Goal: Information Seeking & Learning: Check status

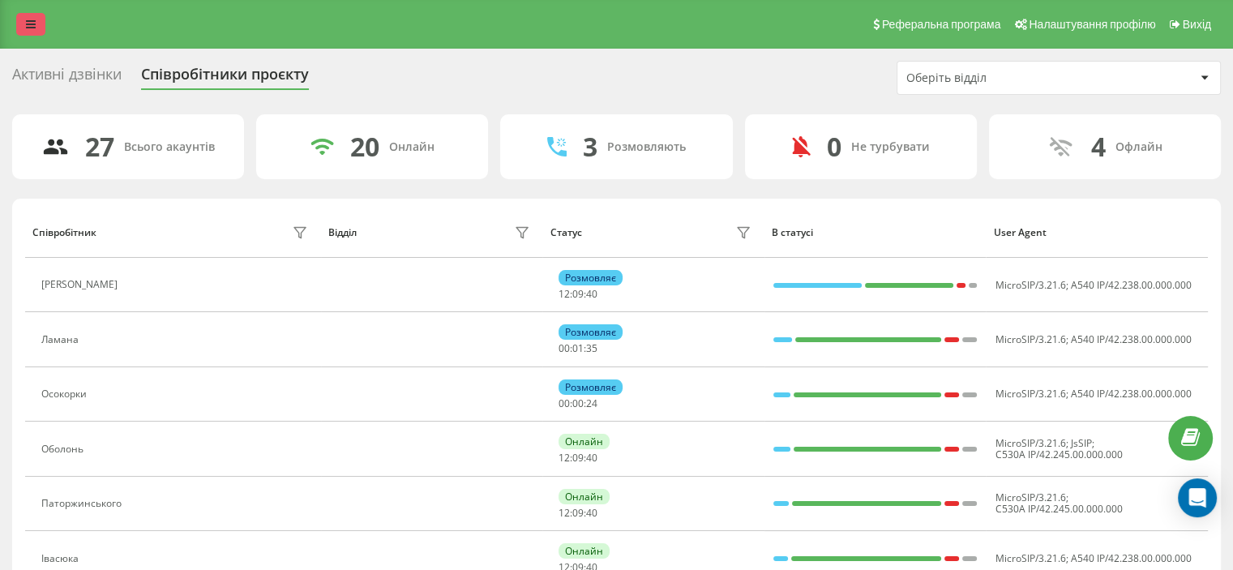
click at [36, 32] on link at bounding box center [30, 24] width 29 height 23
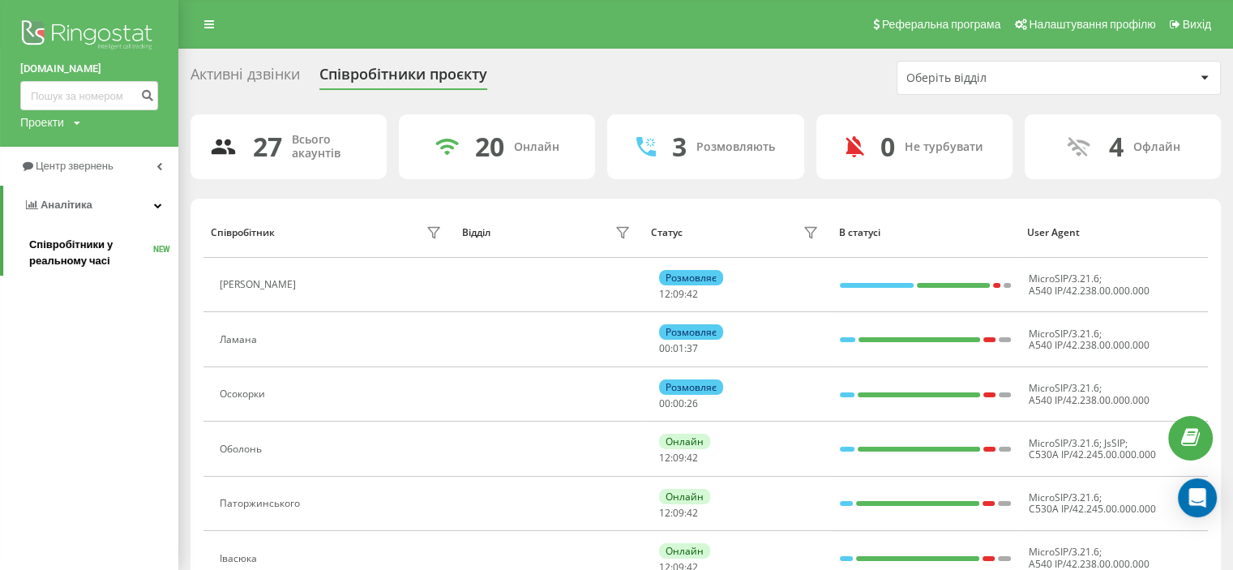
click at [80, 248] on span "Співробітники у реальному часі" at bounding box center [91, 253] width 124 height 32
click at [78, 208] on span "Аналiтика" at bounding box center [67, 205] width 52 height 12
click at [79, 209] on span "Аналiтика" at bounding box center [63, 205] width 52 height 12
click at [124, 165] on link "Центр звернень" at bounding box center [89, 166] width 178 height 39
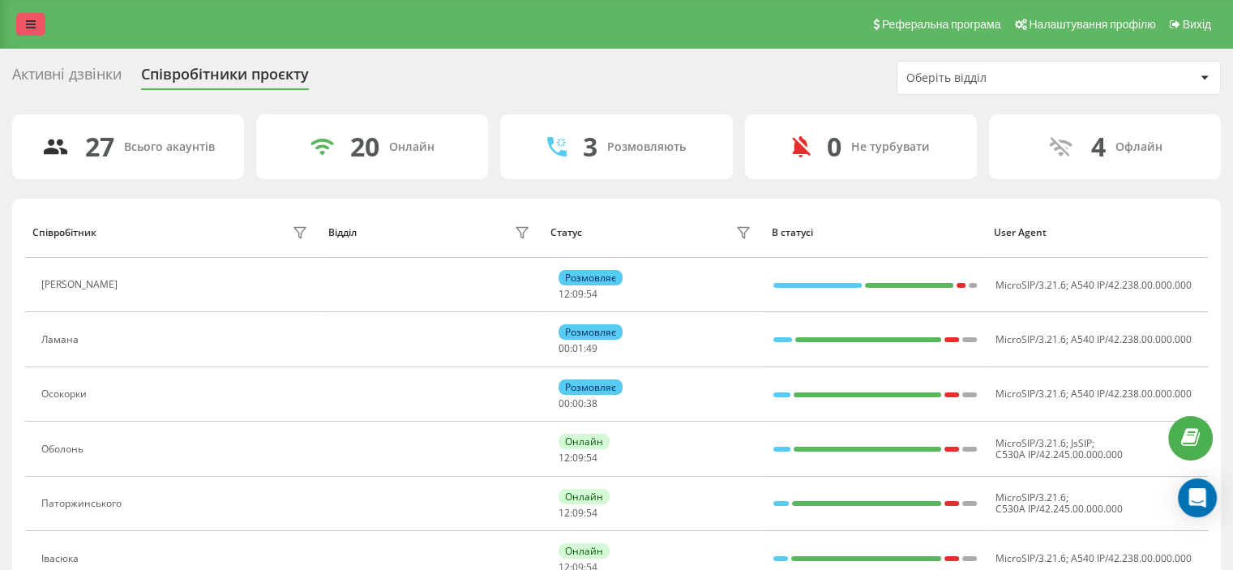
click at [39, 31] on link at bounding box center [30, 24] width 29 height 23
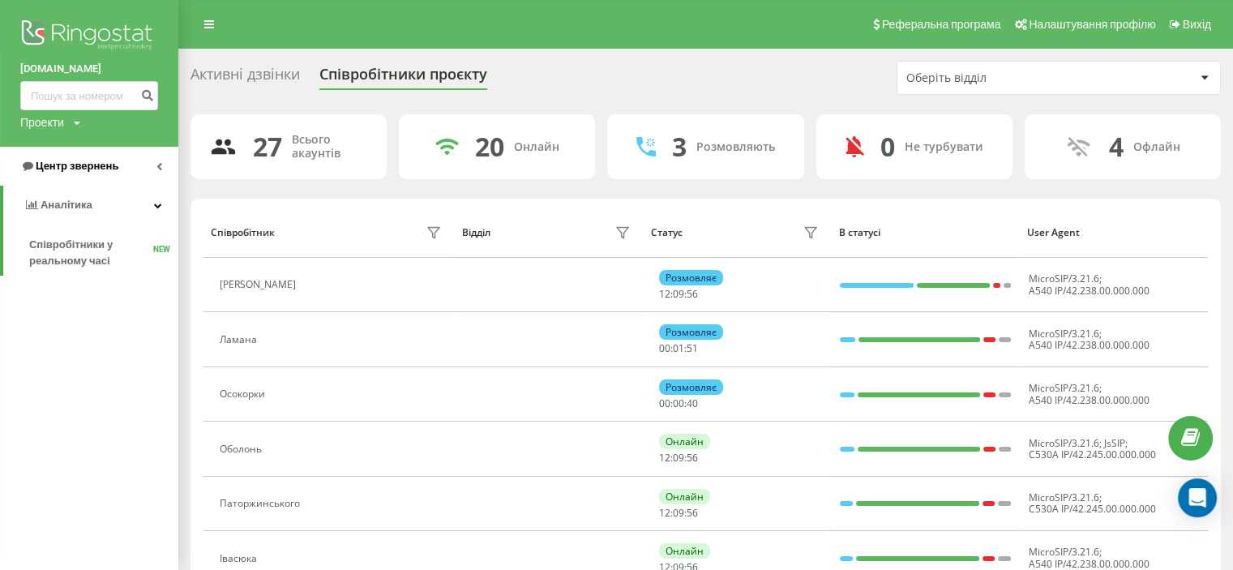
click at [79, 165] on span "Центр звернень" at bounding box center [77, 166] width 83 height 12
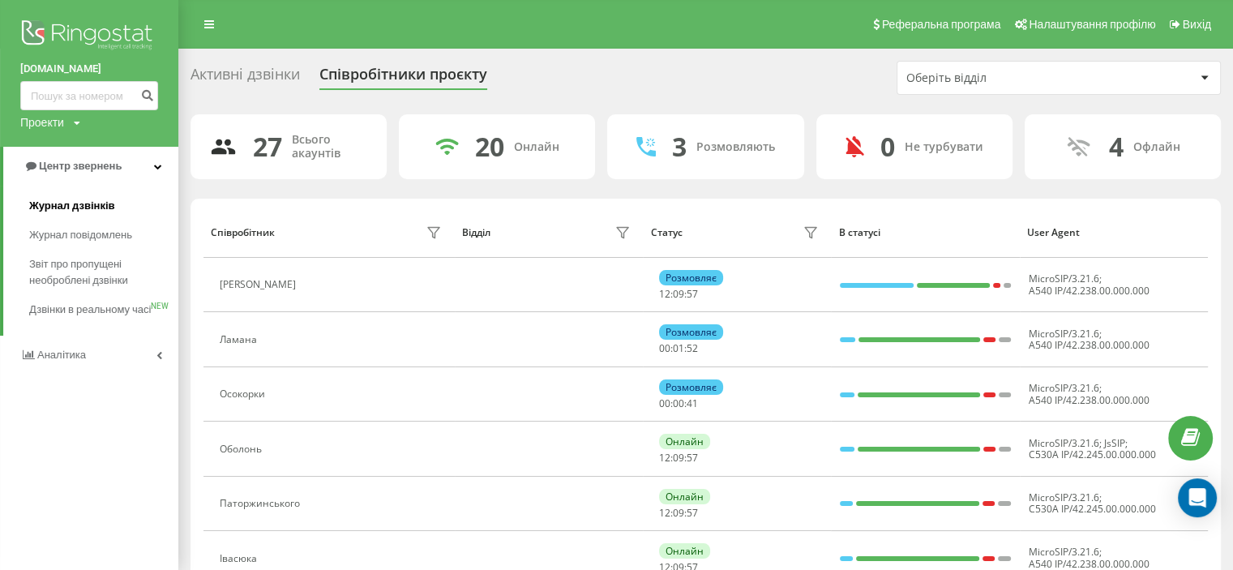
click at [65, 203] on span "Журнал дзвінків" at bounding box center [72, 206] width 86 height 16
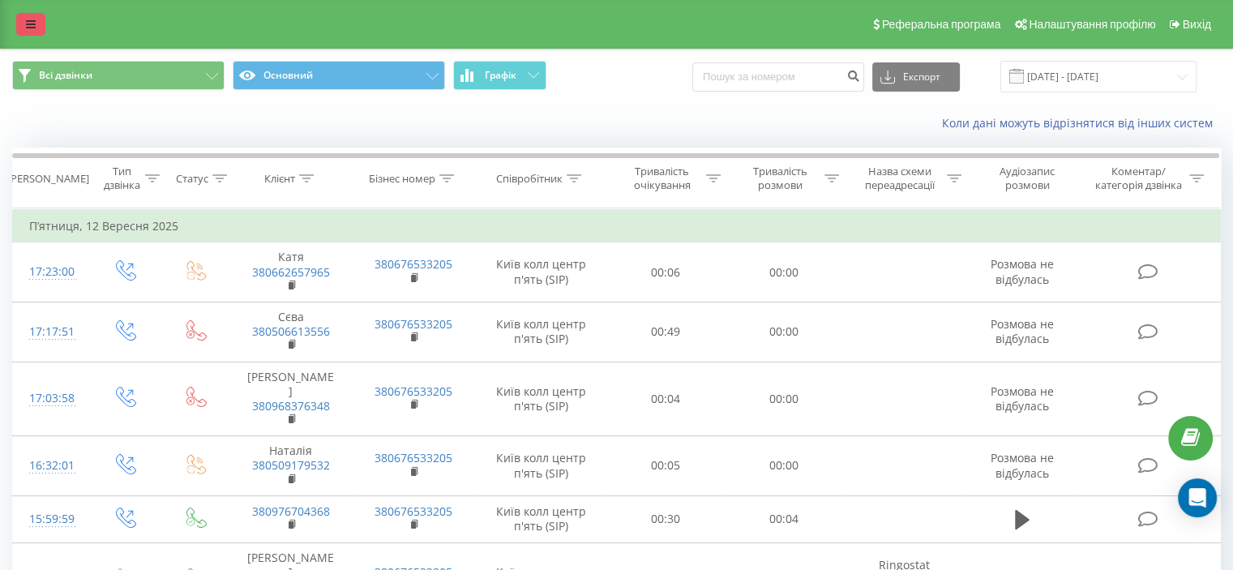
click at [42, 32] on link at bounding box center [30, 24] width 29 height 23
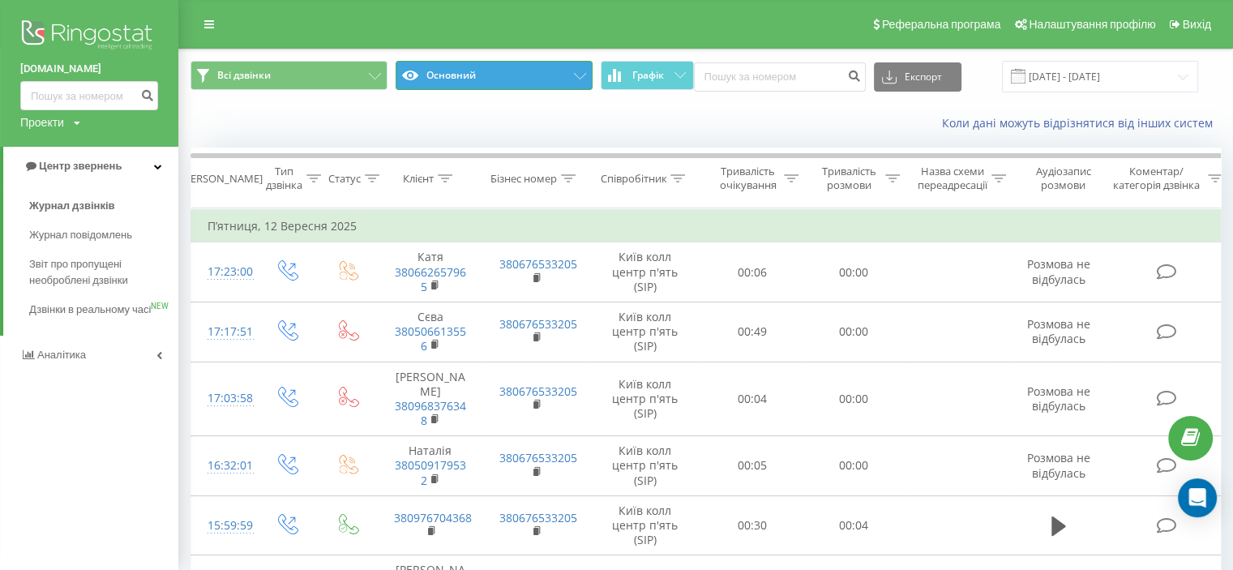
click at [466, 67] on button "Основний" at bounding box center [494, 75] width 197 height 29
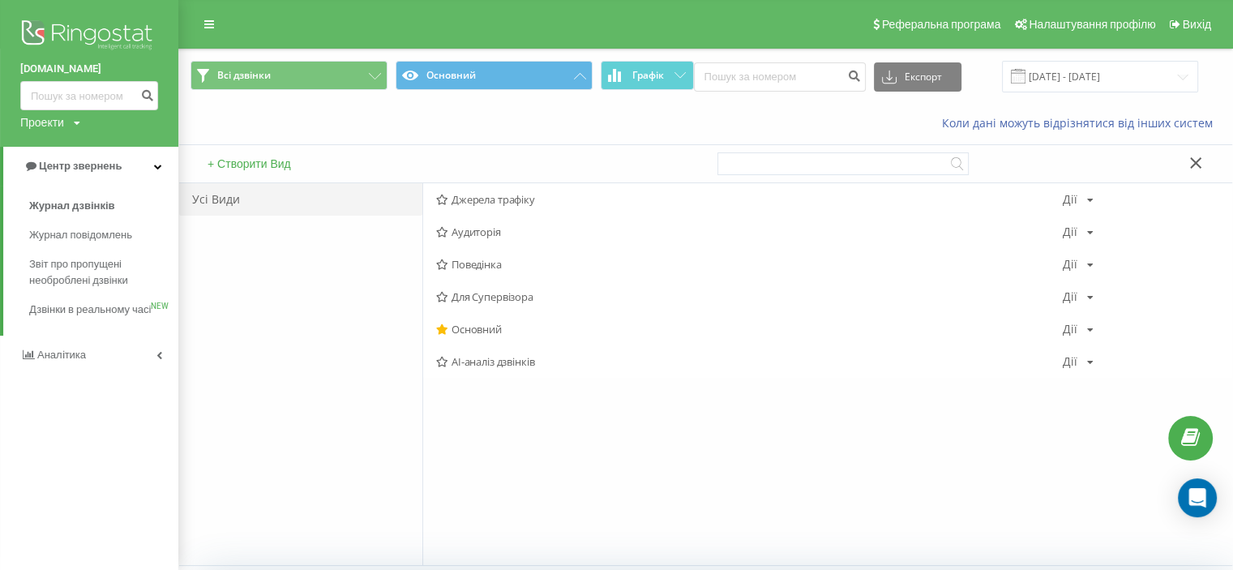
click at [322, 93] on div "Всі дзвінки Основний Графік Експорт .csv .xls .xlsx 21.08.2025 - 21.09.2025" at bounding box center [705, 76] width 1053 height 54
click at [282, 74] on button "Всі дзвінки" at bounding box center [288, 75] width 197 height 29
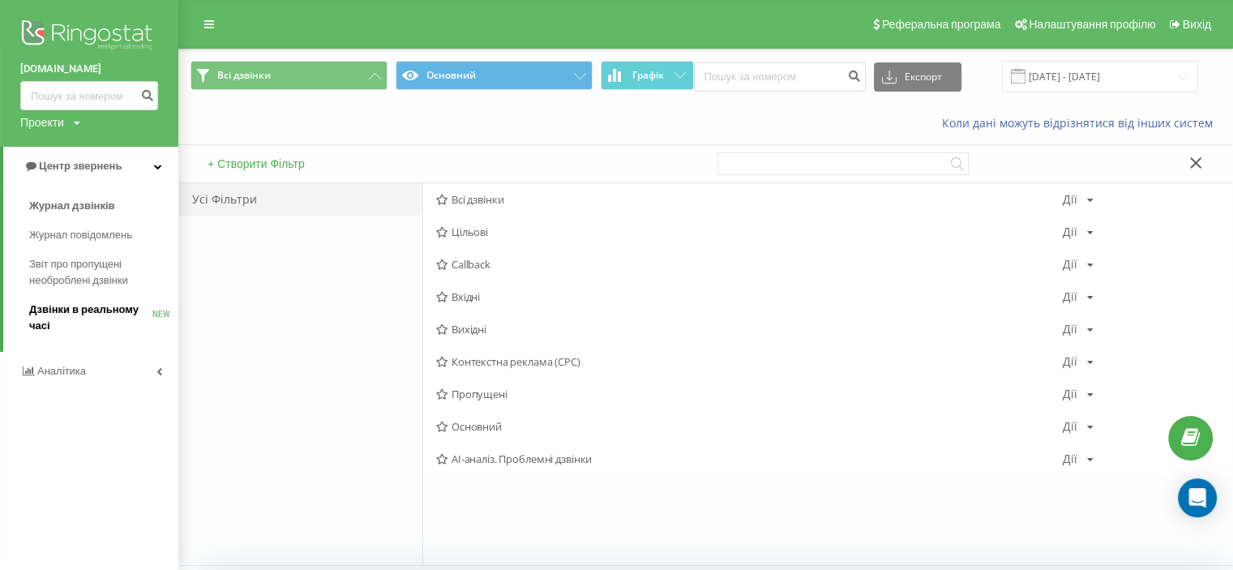
click at [62, 302] on span "Дзвінки в реальному часі" at bounding box center [90, 318] width 123 height 32
click at [135, 374] on link "Аналiтика" at bounding box center [89, 355] width 178 height 39
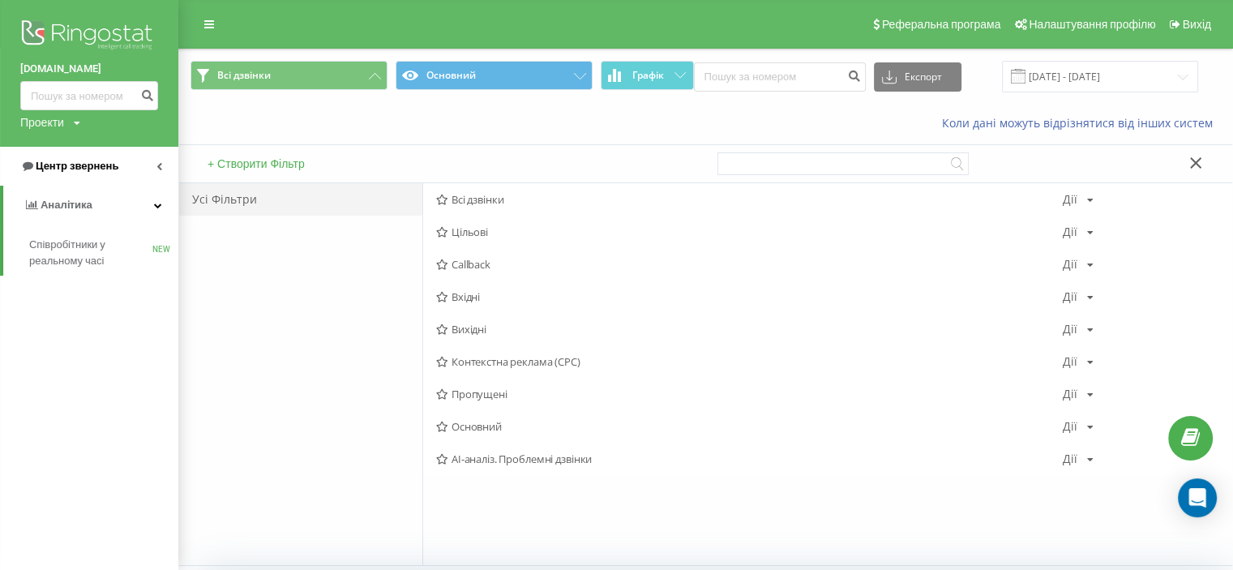
click at [103, 165] on span "Центр звернень" at bounding box center [77, 166] width 83 height 12
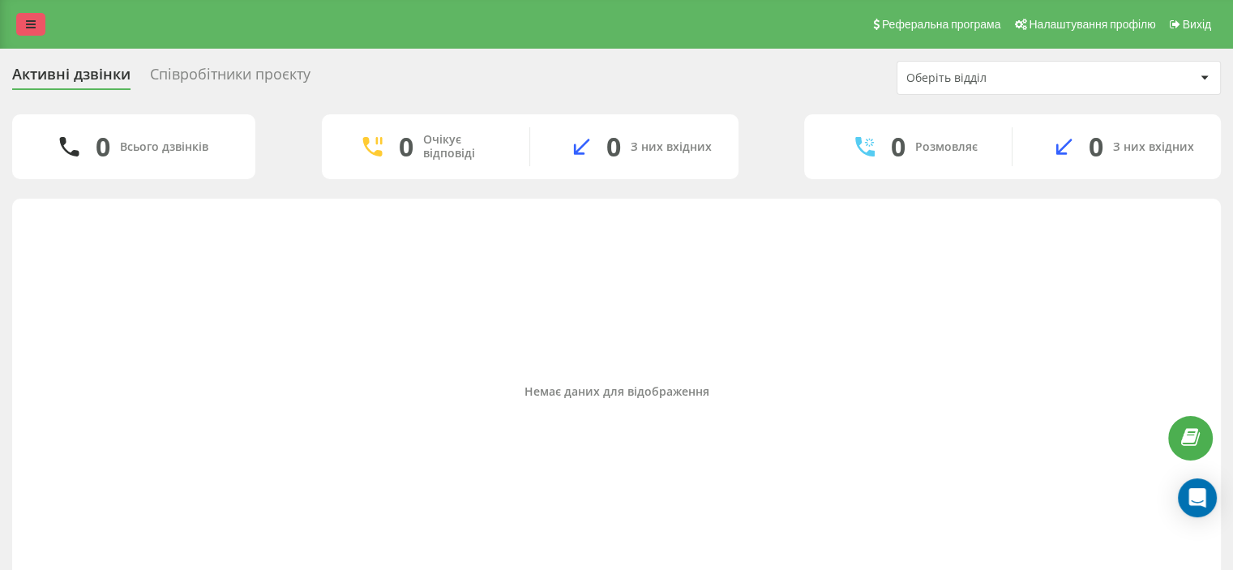
click at [32, 24] on icon at bounding box center [31, 24] width 10 height 11
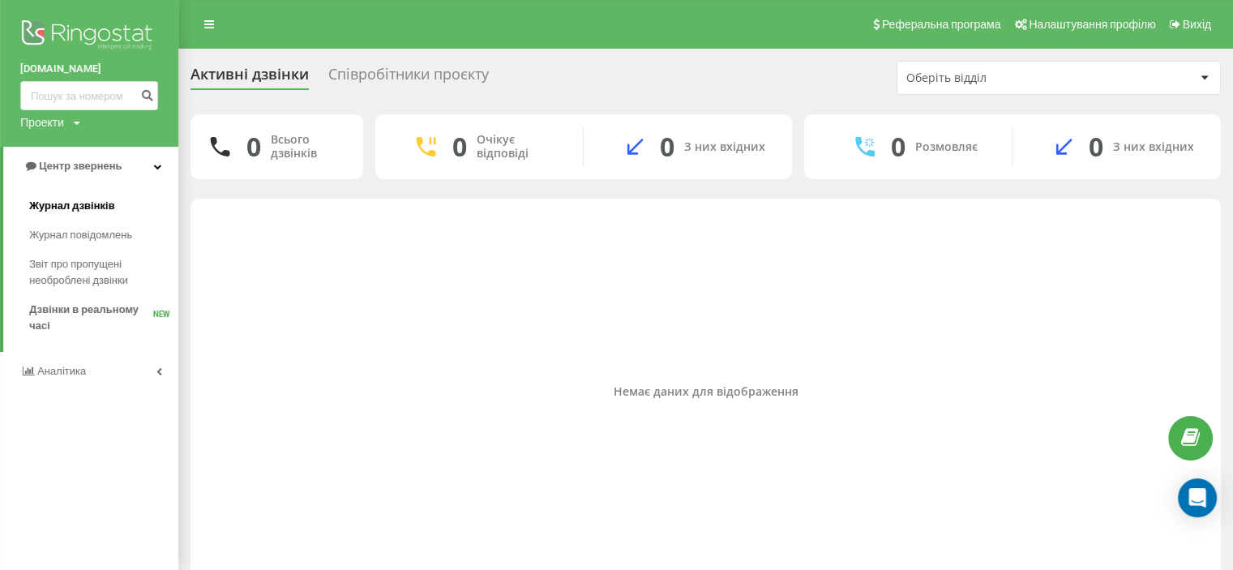
click at [59, 212] on span "Журнал дзвінків" at bounding box center [72, 206] width 86 height 16
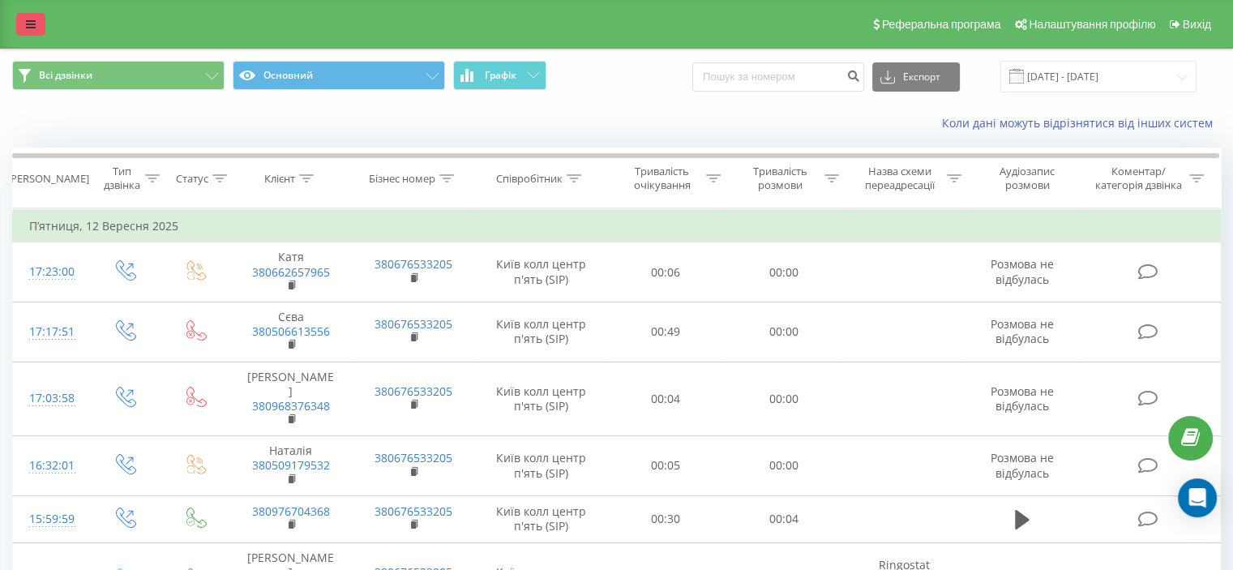
click at [29, 32] on link at bounding box center [30, 24] width 29 height 23
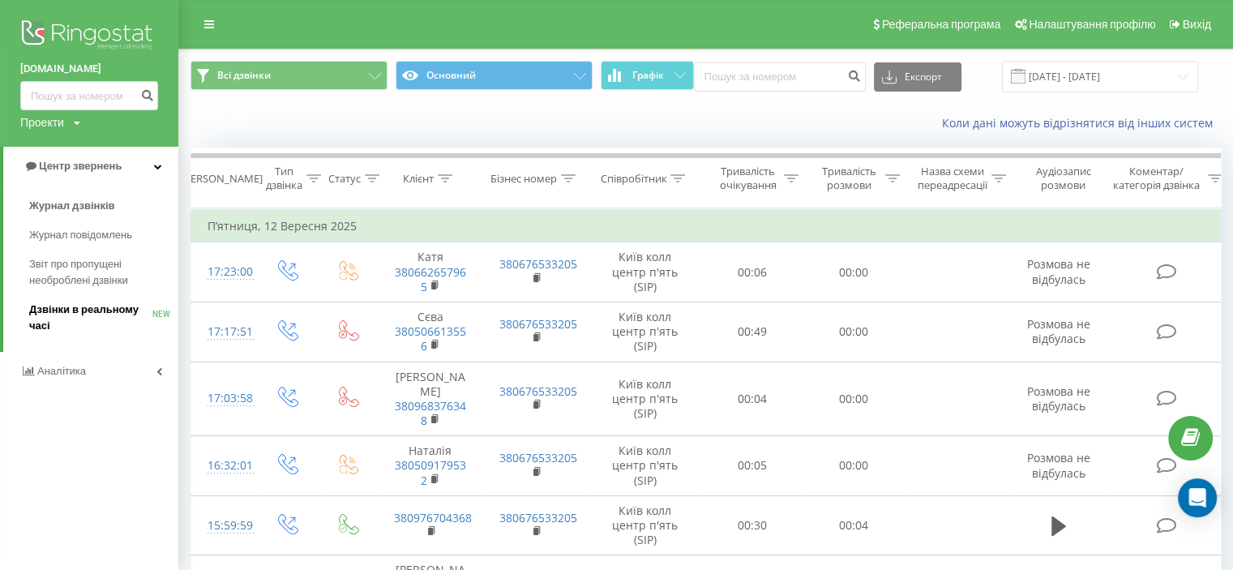
click at [84, 304] on span "Дзвінки в реальному часі" at bounding box center [90, 318] width 123 height 32
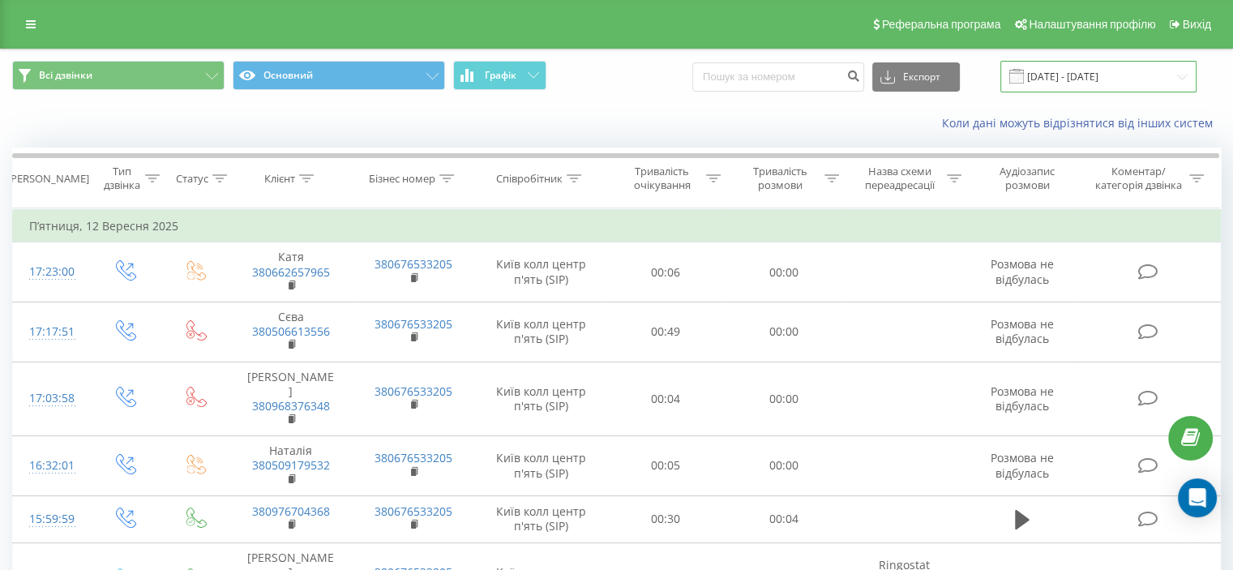
click at [1093, 79] on input "[DATE] - [DATE]" at bounding box center [1098, 77] width 196 height 32
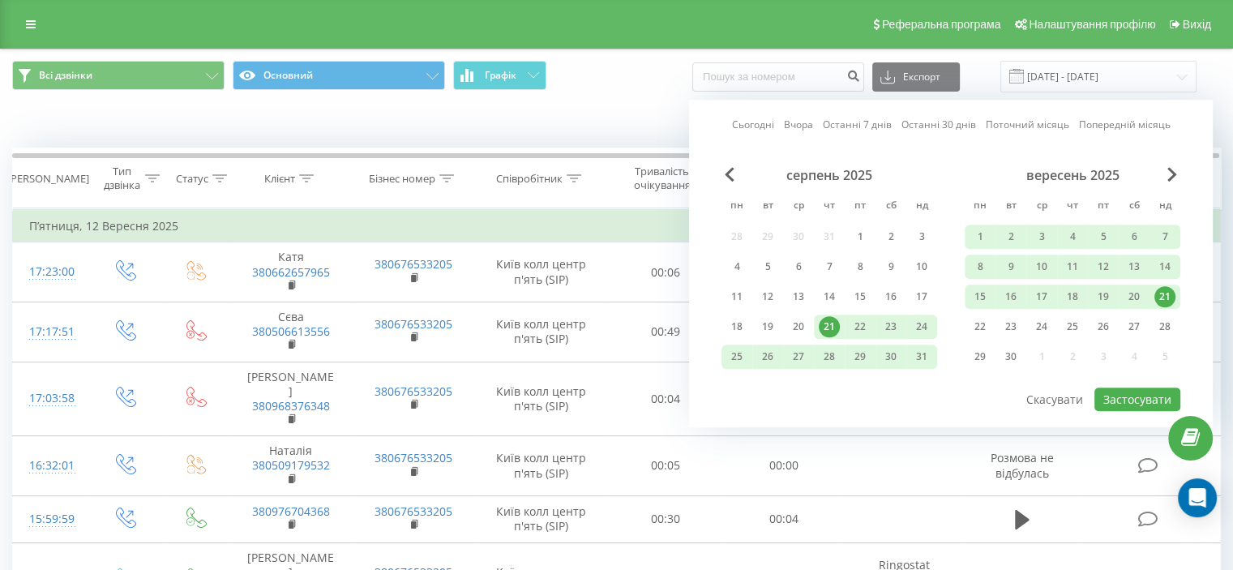
click at [1161, 291] on div "21" at bounding box center [1164, 296] width 21 height 21
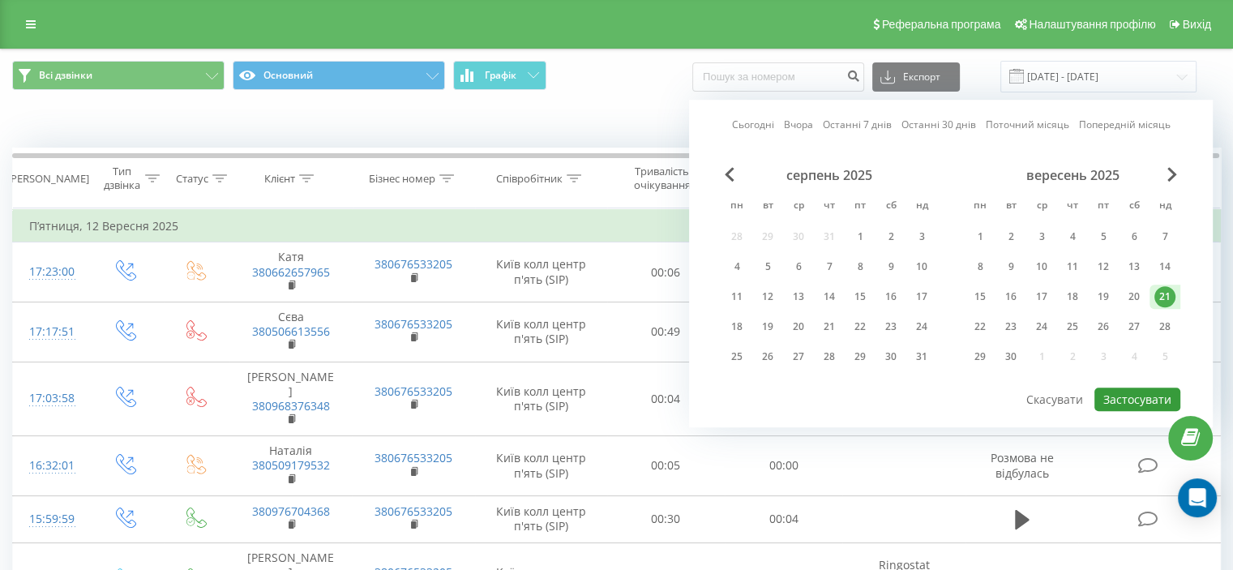
click at [1148, 396] on button "Застосувати" at bounding box center [1137, 399] width 86 height 24
type input "21.09.2025 - 21.09.2025"
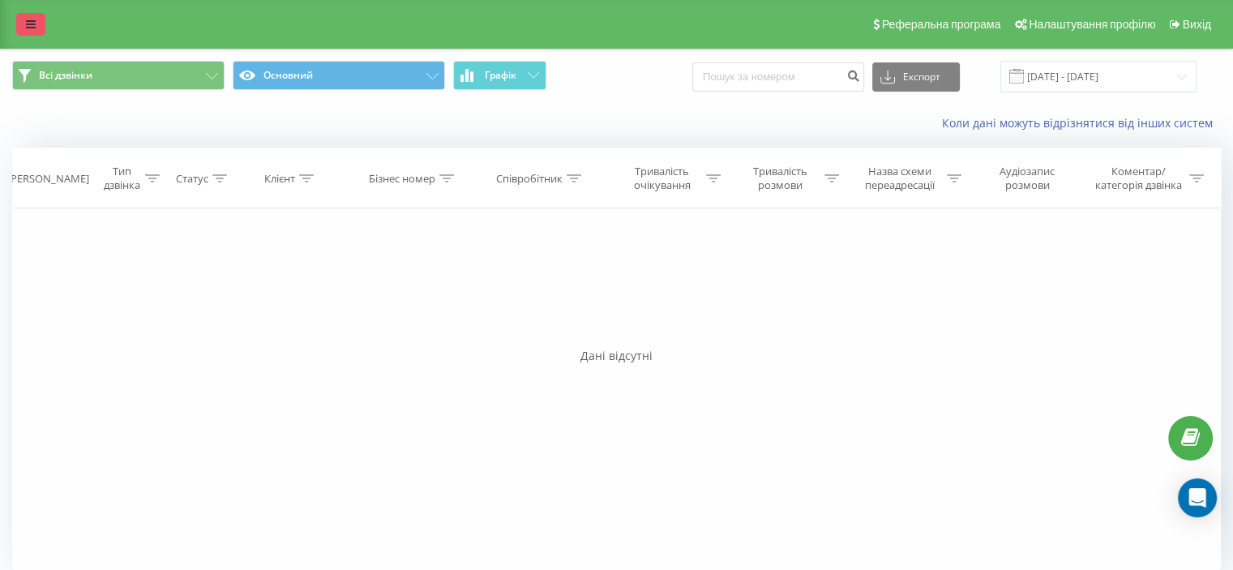
click at [39, 19] on link at bounding box center [30, 24] width 29 height 23
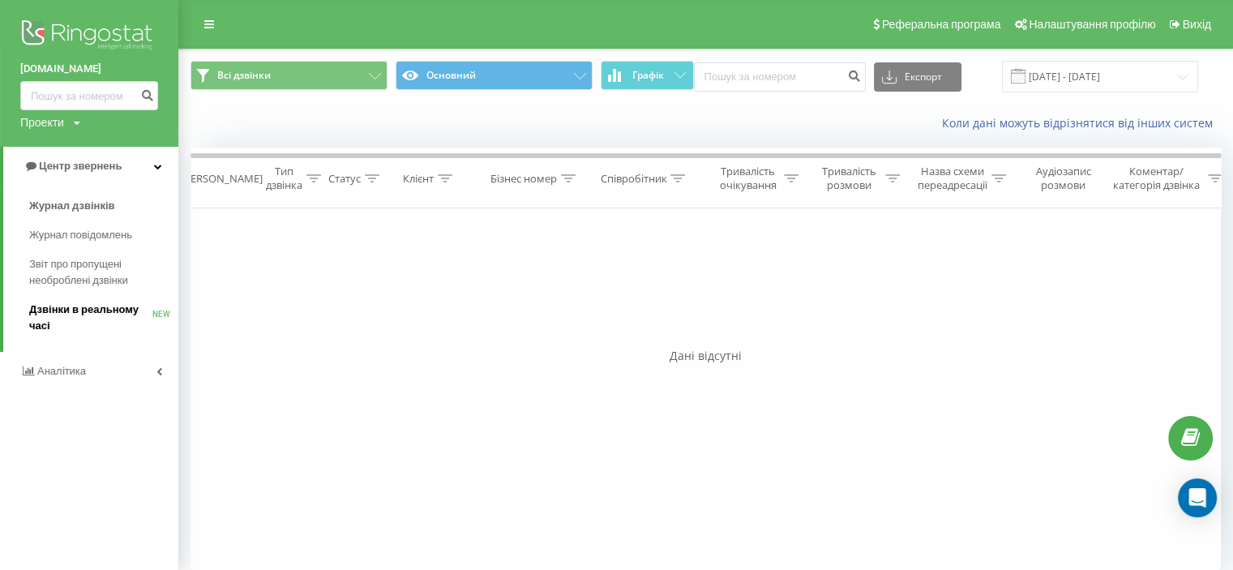
click at [97, 307] on span "Дзвінки в реальному часі" at bounding box center [90, 318] width 123 height 32
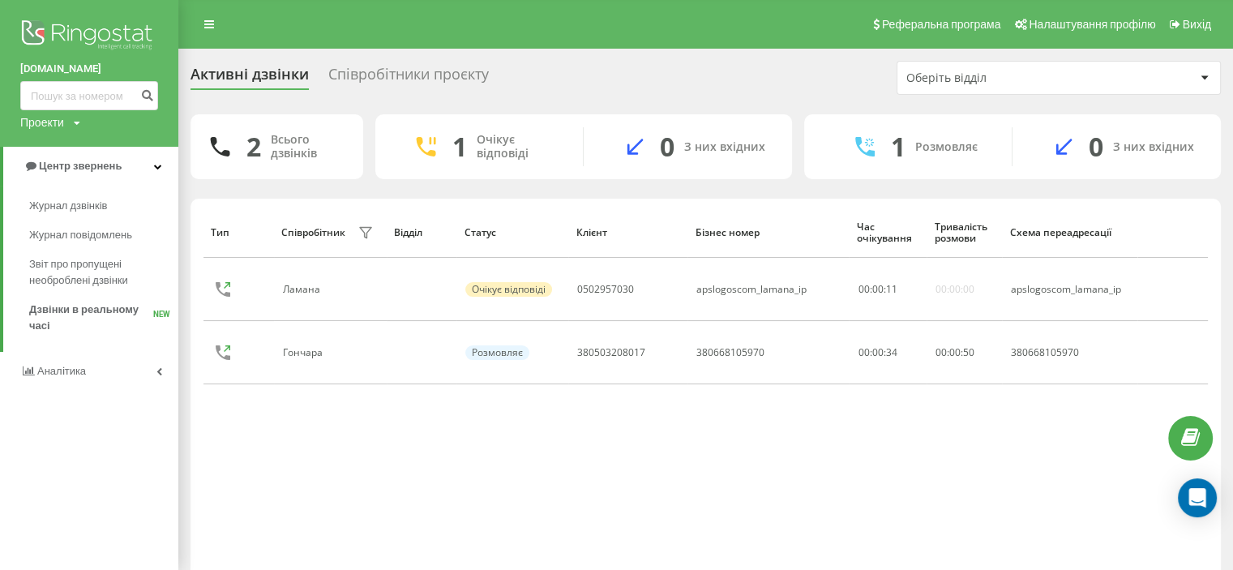
click at [3, 515] on div "[DOMAIN_NAME] Проекти [DOMAIN_NAME] Центр звернень Журнал дзвінків Журнал повід…" at bounding box center [89, 285] width 178 height 570
click at [66, 367] on span "Аналiтика" at bounding box center [63, 371] width 52 height 12
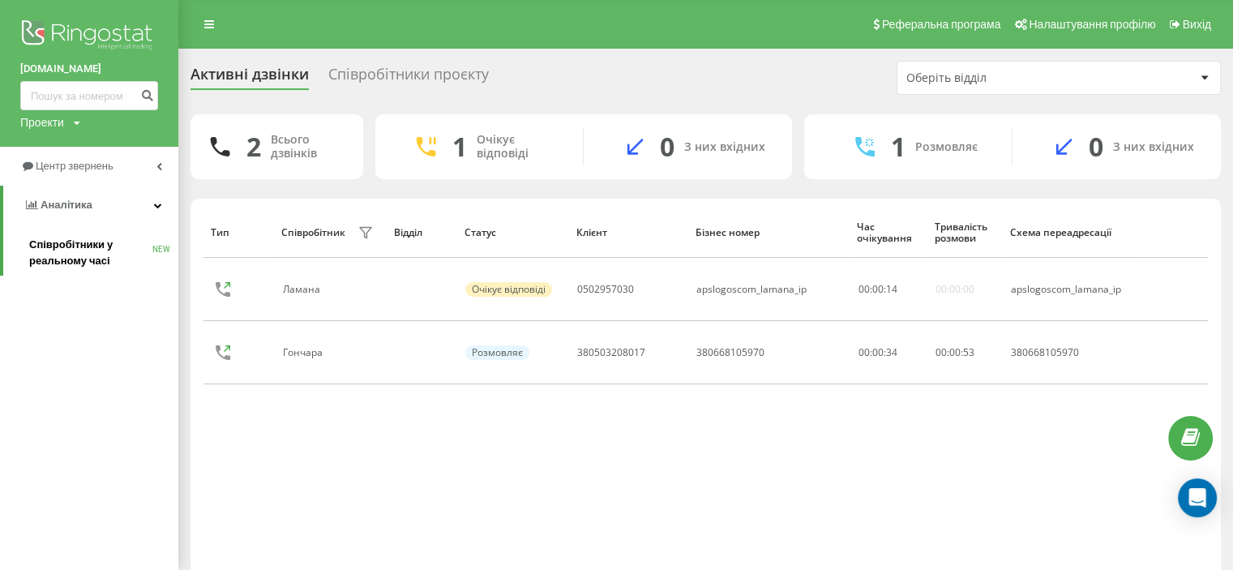
click at [68, 238] on span "Співробітники у реальному часі" at bounding box center [90, 253] width 123 height 32
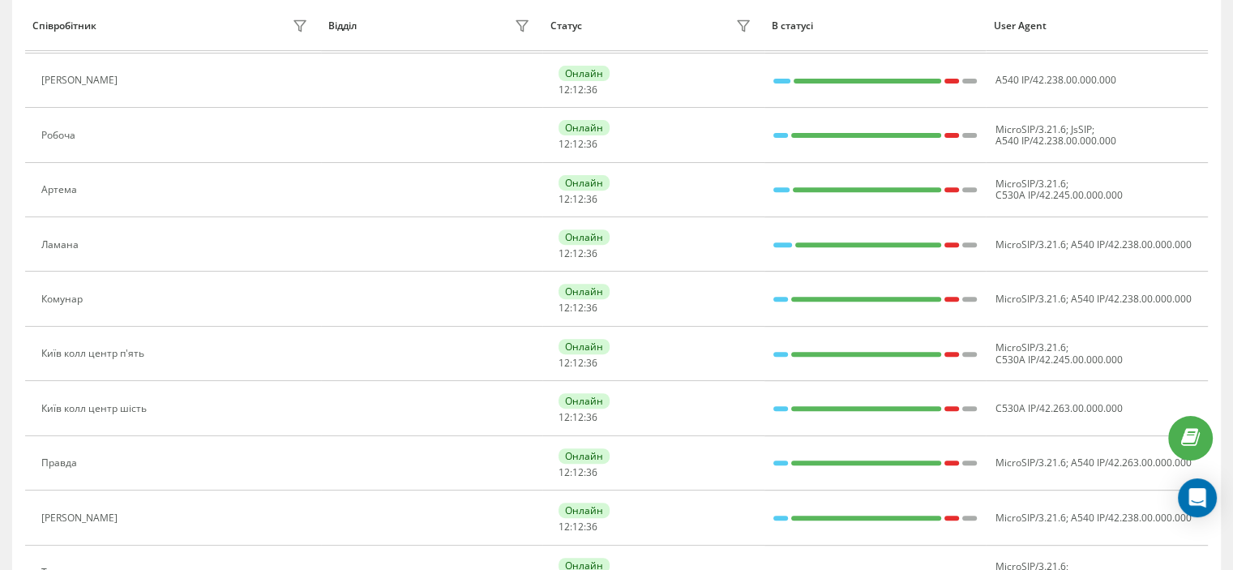
scroll to position [593, 0]
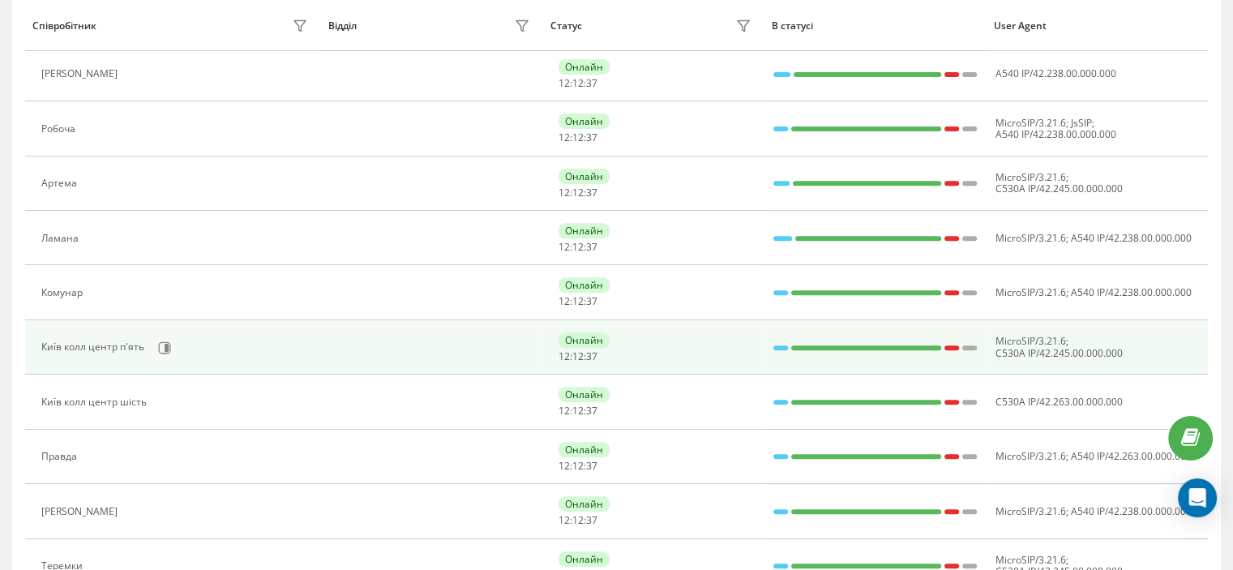
click at [124, 346] on div "Київ колл центр п'ять" at bounding box center [94, 346] width 107 height 11
click at [163, 344] on icon at bounding box center [164, 347] width 13 height 13
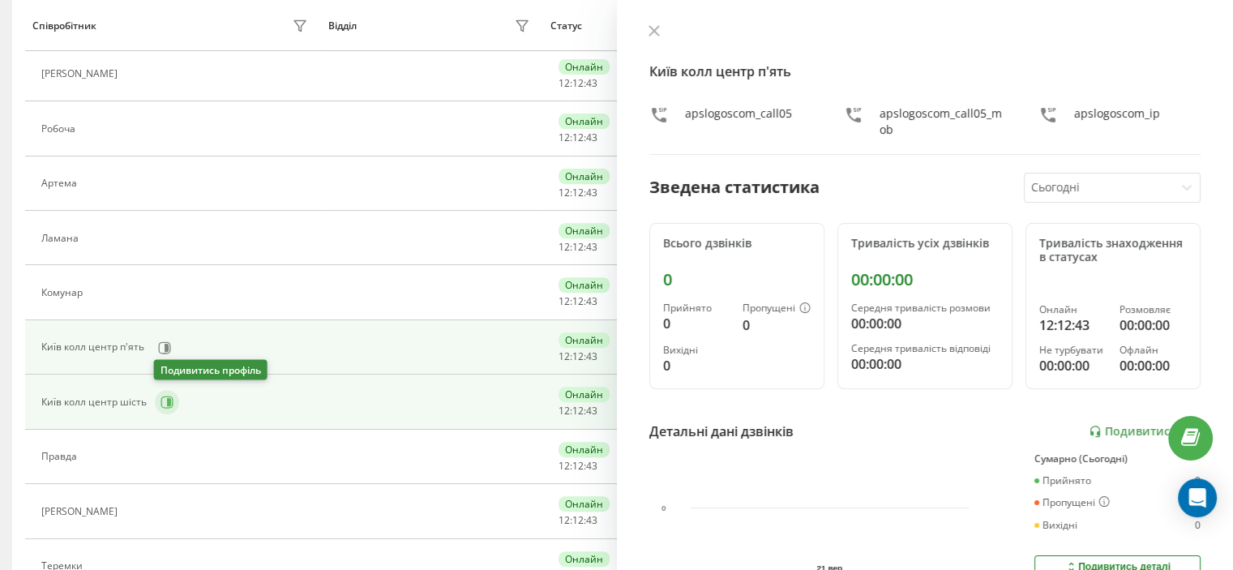
click at [157, 398] on button at bounding box center [167, 402] width 24 height 24
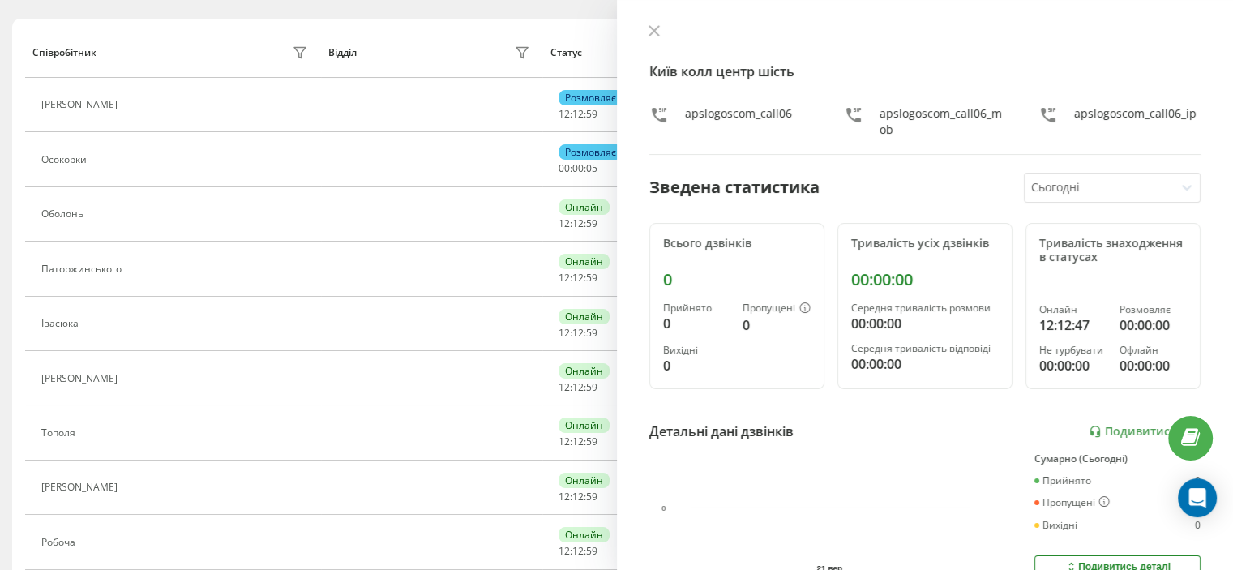
scroll to position [136, 0]
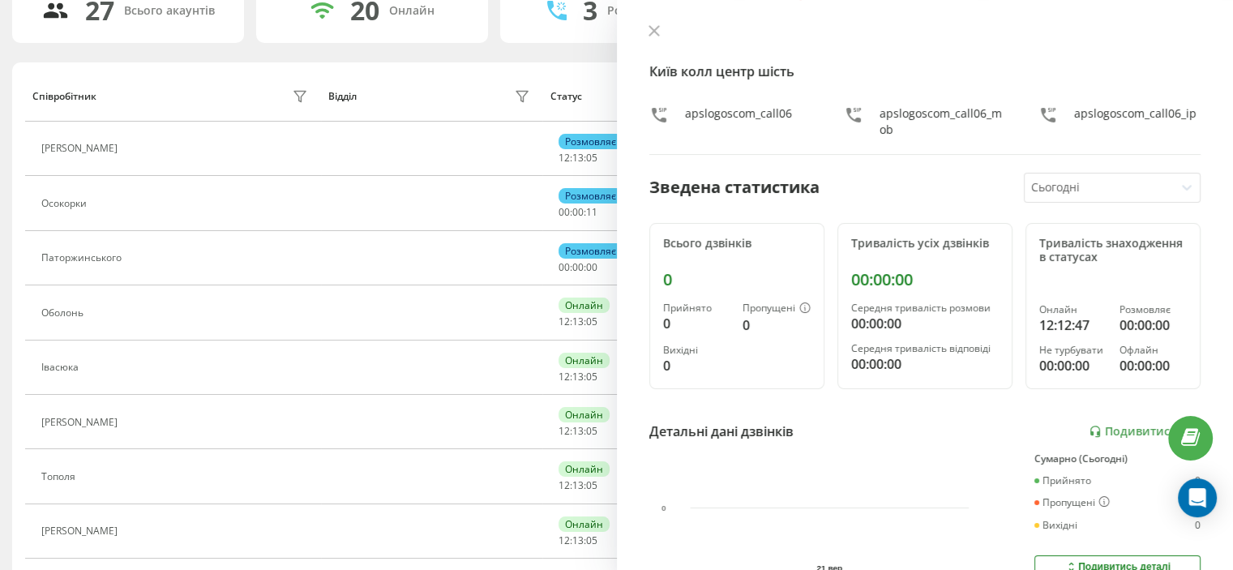
click at [111, 263] on div "Паторжинського" at bounding box center [176, 258] width 271 height 23
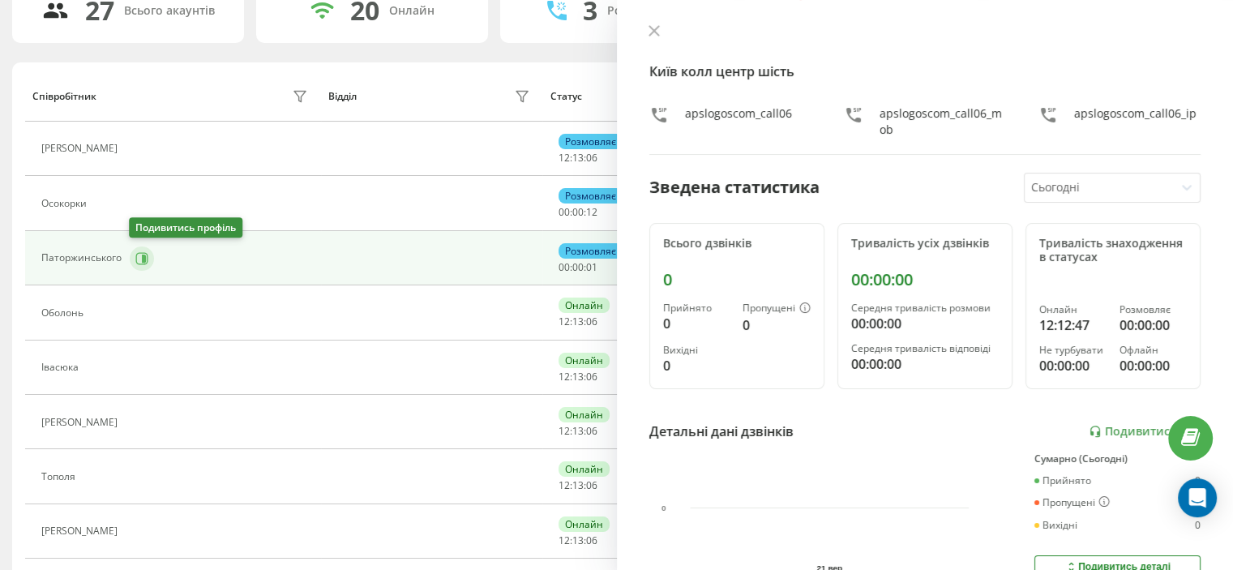
click at [137, 260] on icon at bounding box center [141, 258] width 13 height 13
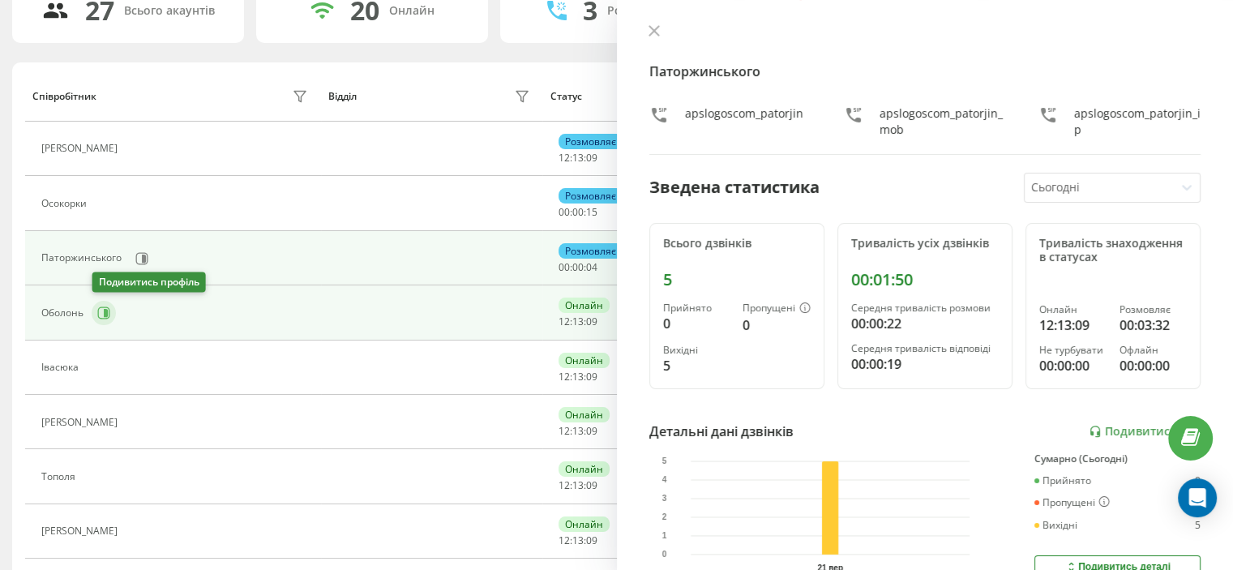
click at [103, 311] on icon at bounding box center [103, 312] width 13 height 13
